Goal: Navigation & Orientation: Find specific page/section

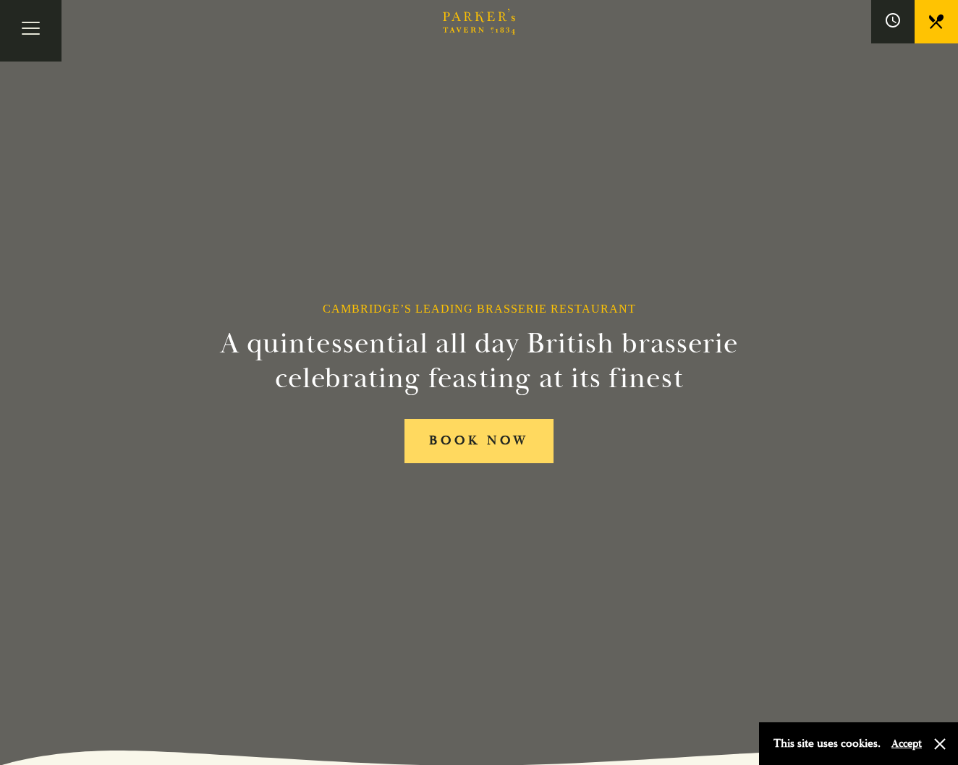
click at [489, 451] on link "BOOK NOW" at bounding box center [479, 441] width 149 height 44
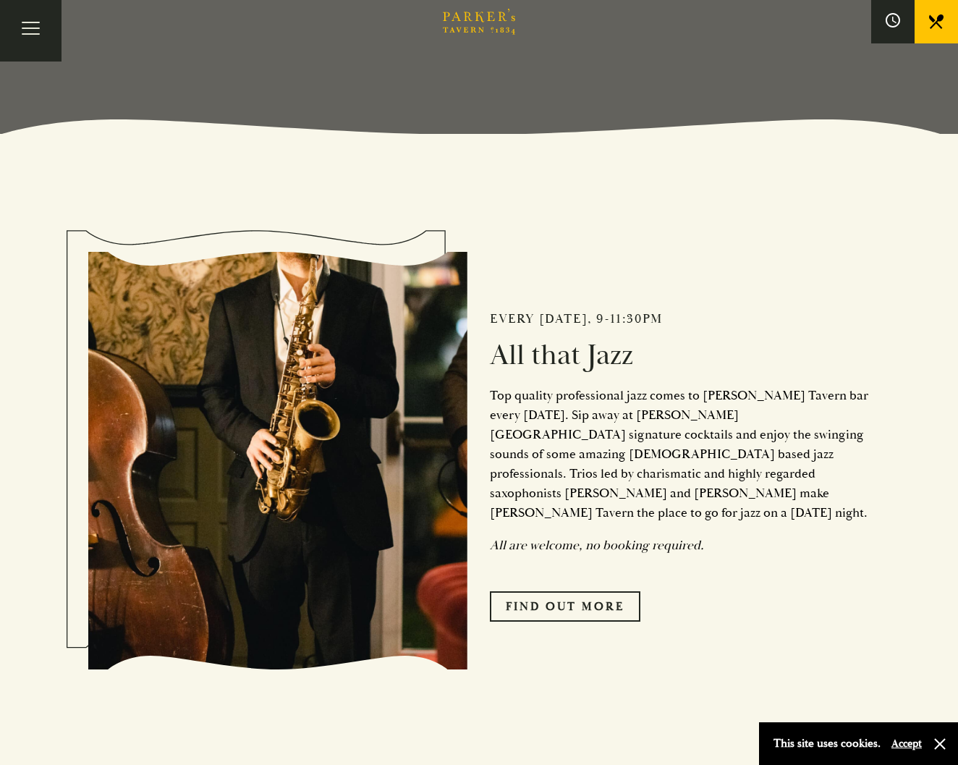
scroll to position [633, 0]
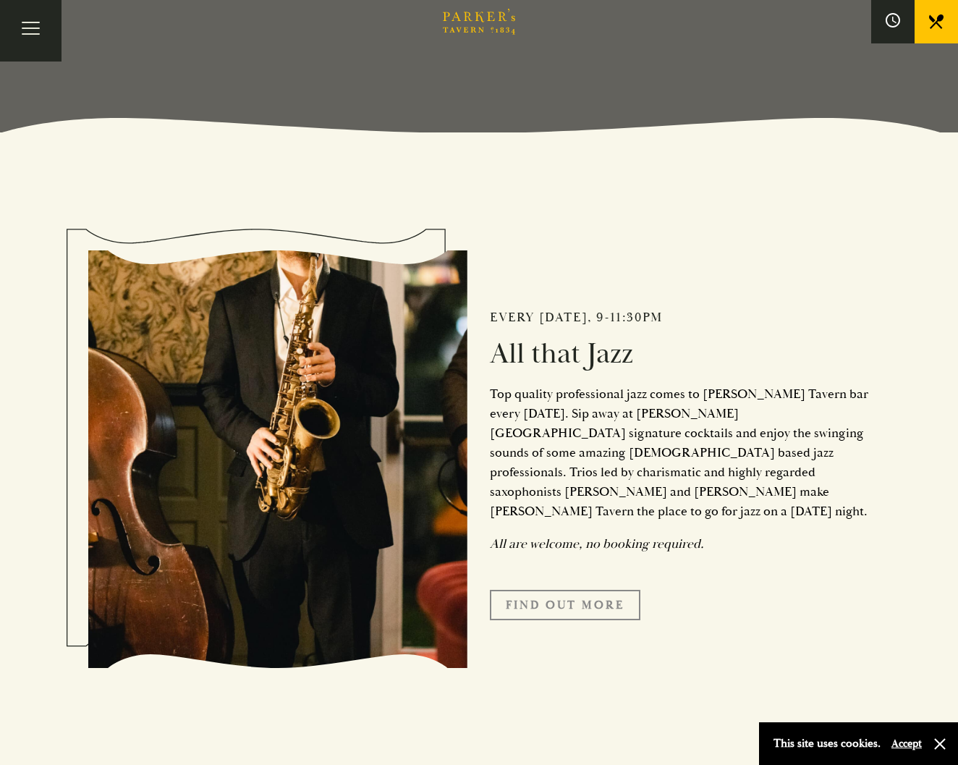
click at [585, 590] on link "Find Out More" at bounding box center [565, 605] width 151 height 30
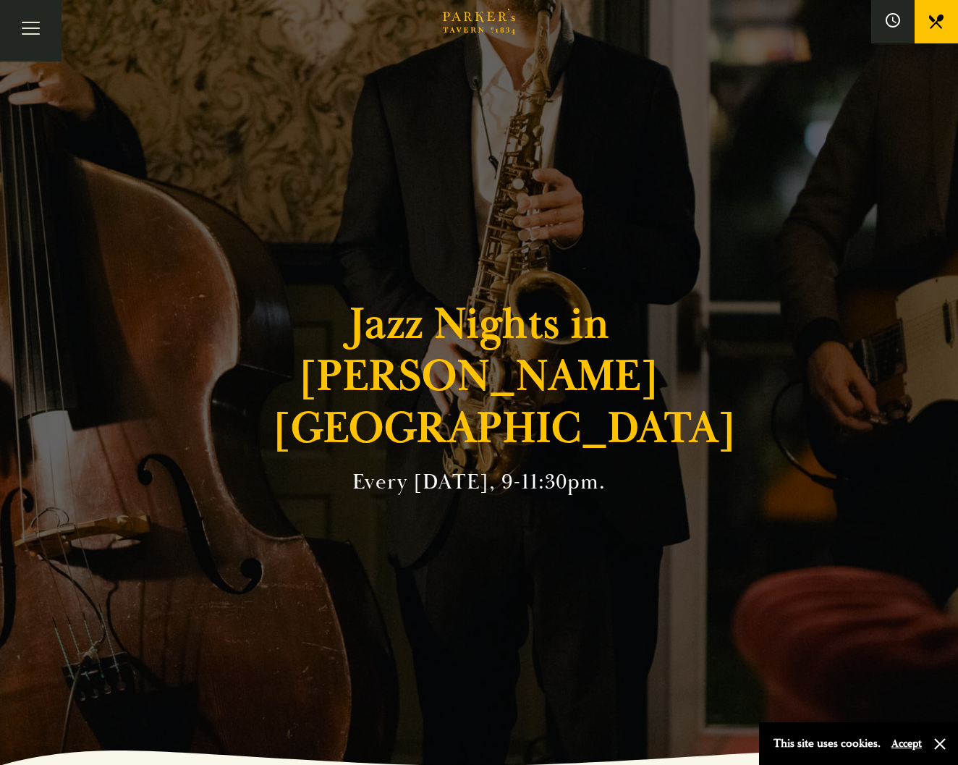
click at [931, 18] on icon at bounding box center [936, 21] width 14 height 14
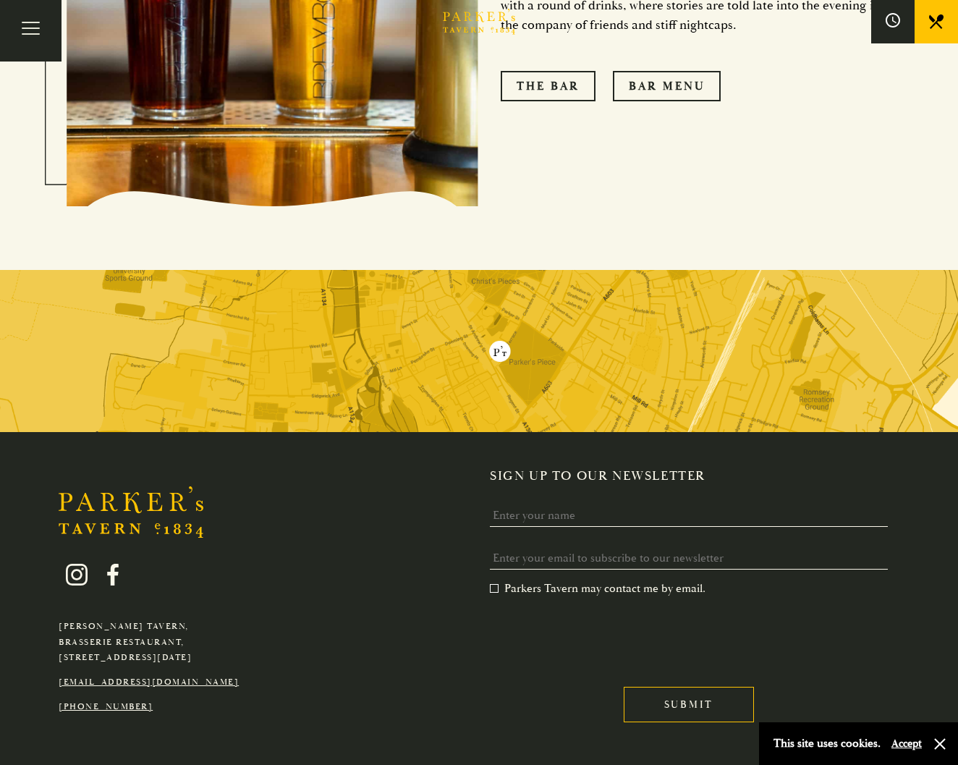
scroll to position [1620, 0]
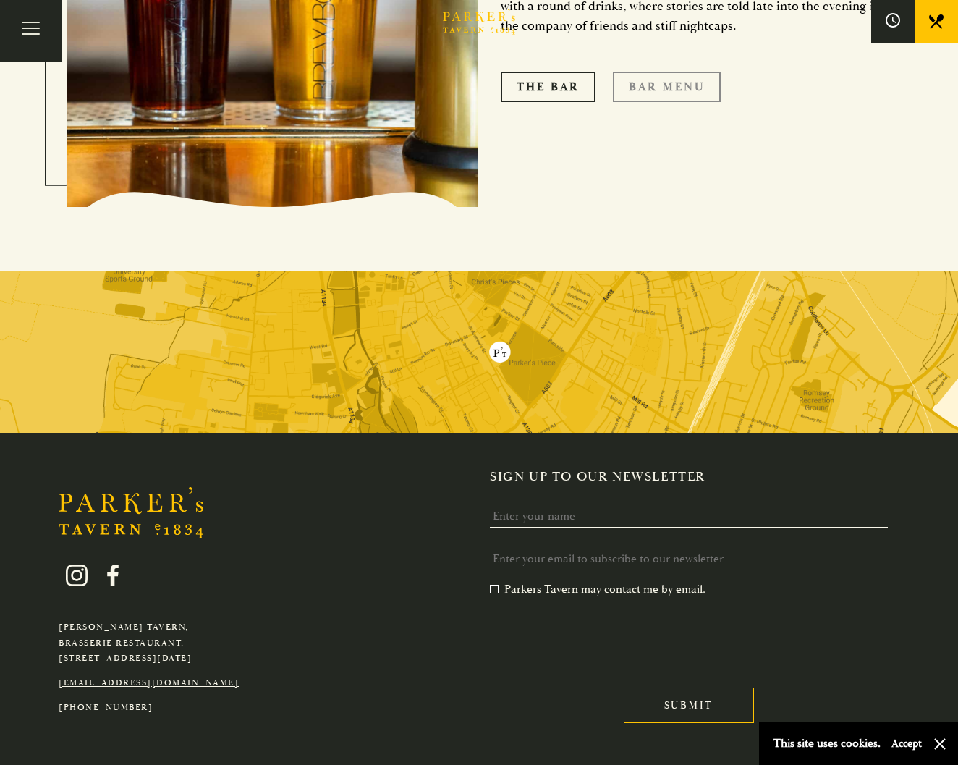
click at [679, 72] on link "Bar Menu" at bounding box center [667, 87] width 108 height 30
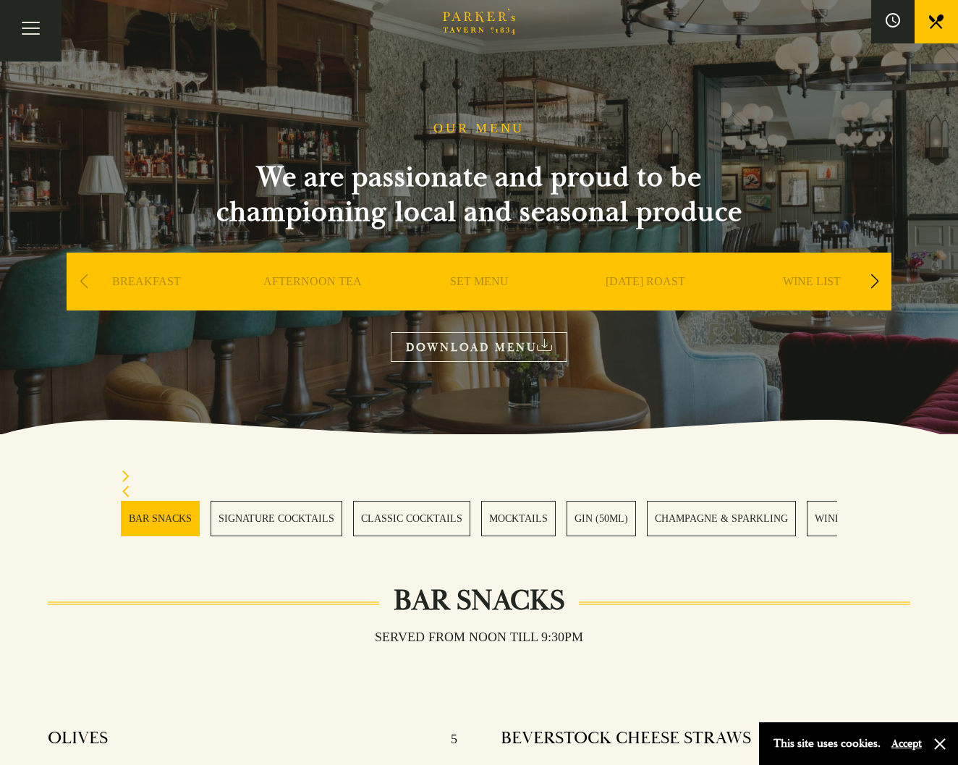
click at [526, 517] on link "MOCKTAILS" at bounding box center [518, 518] width 75 height 35
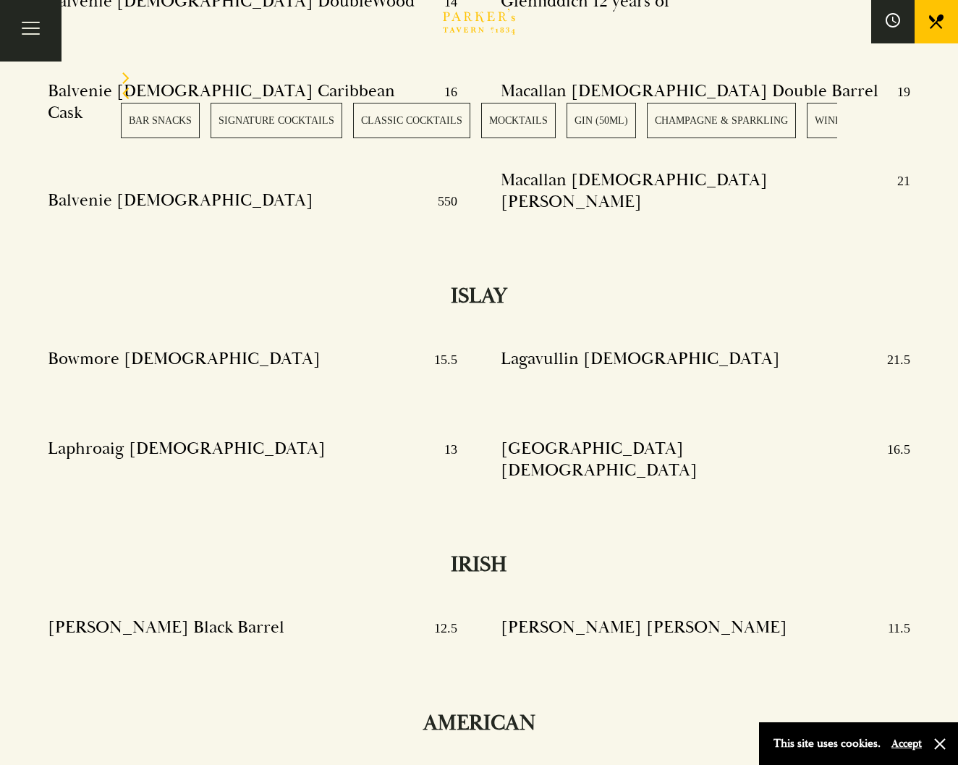
scroll to position [13355, 0]
click at [520, 118] on link "MOCKTAILS" at bounding box center [518, 120] width 75 height 35
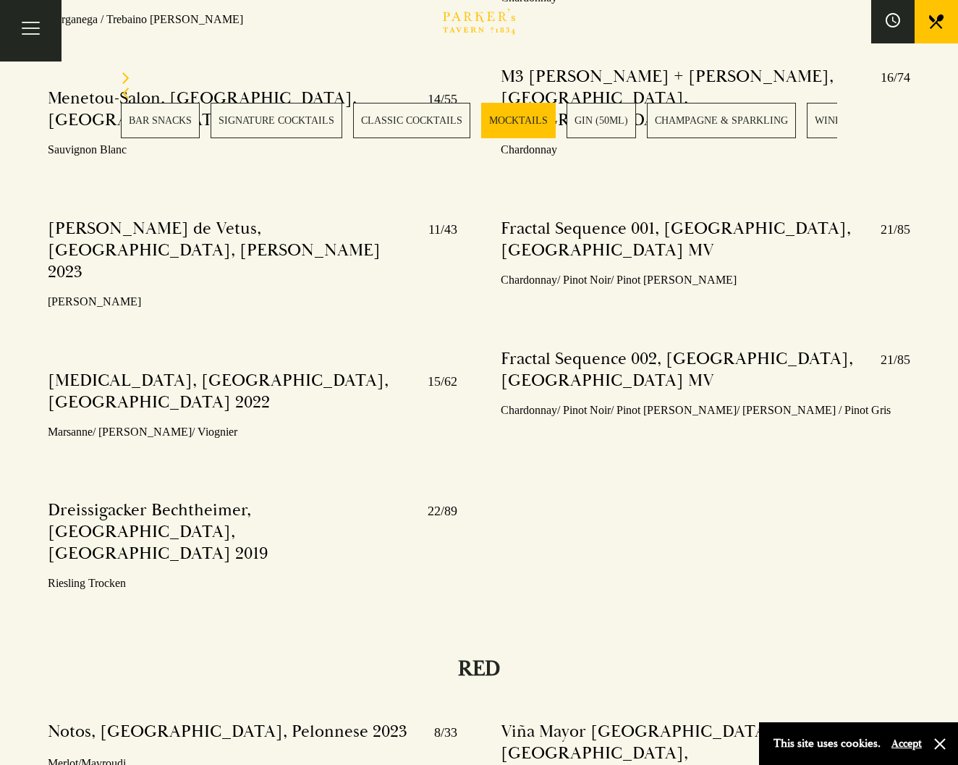
scroll to position [2681, 0]
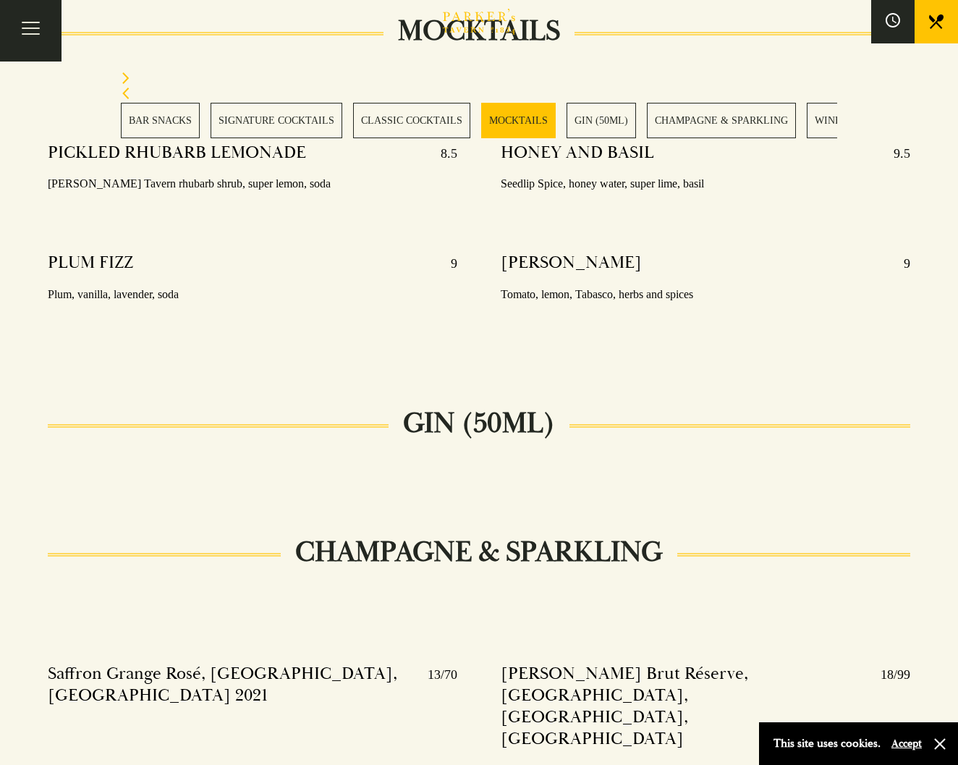
click at [298, 118] on link "SIGNATURE COCKTAILS" at bounding box center [277, 120] width 132 height 35
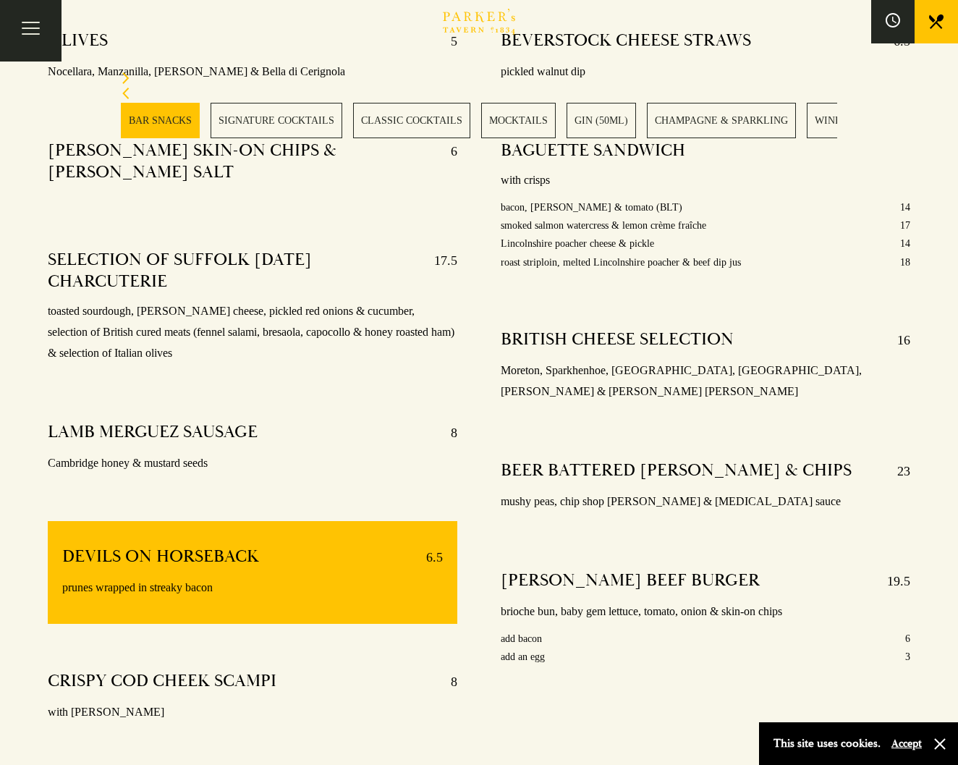
scroll to position [699, 0]
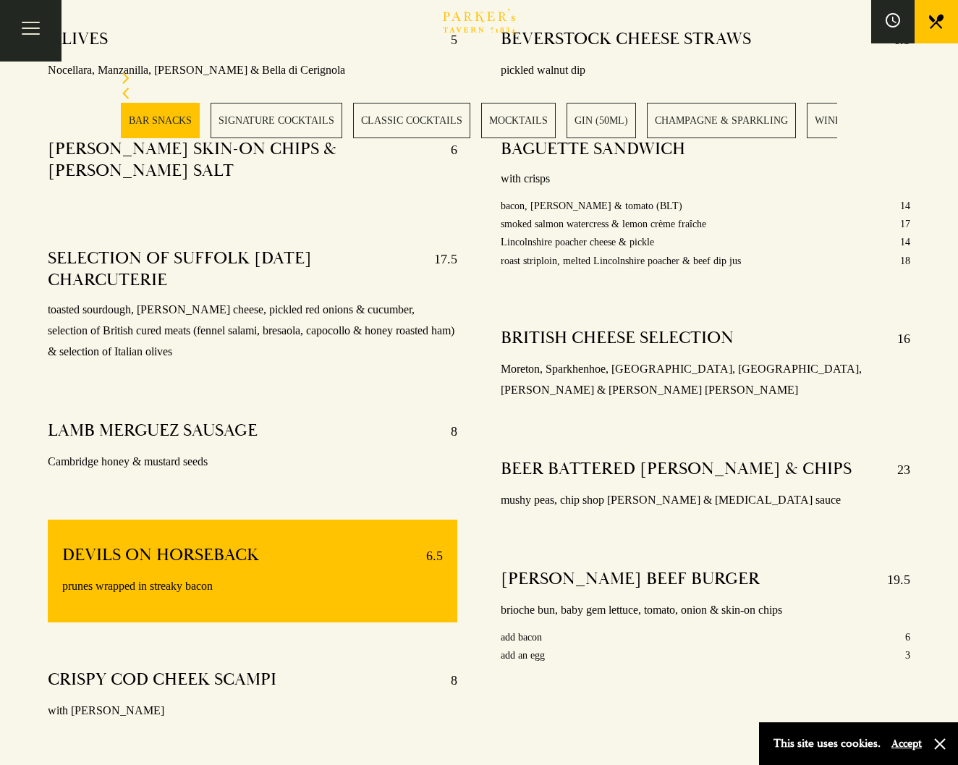
click at [167, 117] on link "BAR SNACKS" at bounding box center [160, 120] width 79 height 35
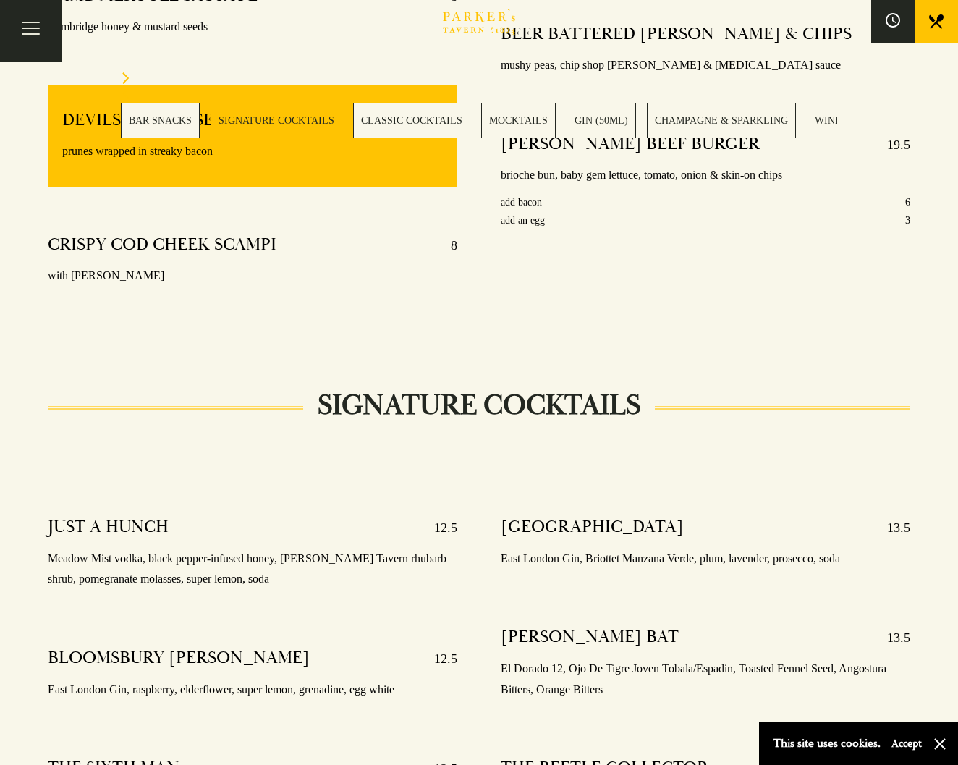
scroll to position [1138, 0]
